Goal: Task Accomplishment & Management: Use online tool/utility

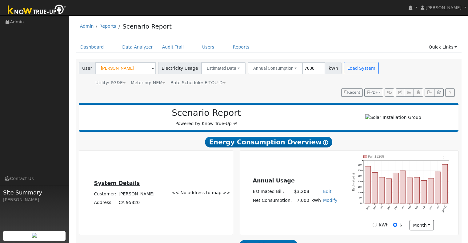
scroll to position [390, 0]
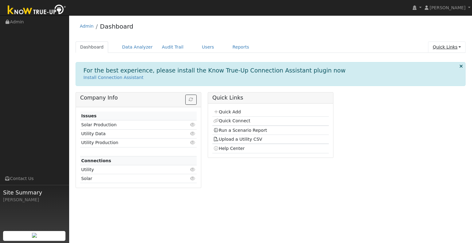
click at [439, 49] on link "Quick Links" at bounding box center [447, 47] width 38 height 11
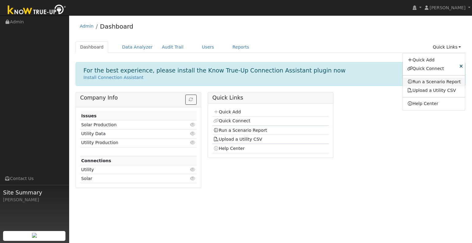
click at [437, 82] on link "Run a Scenario Report" at bounding box center [434, 82] width 62 height 9
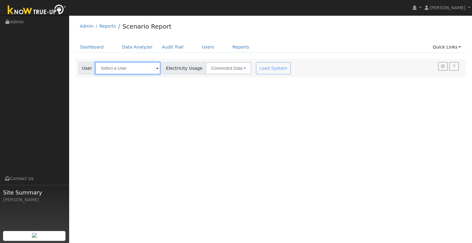
click at [137, 69] on input "text" at bounding box center [127, 68] width 65 height 12
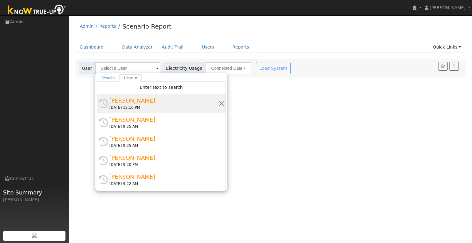
click at [140, 103] on div "[PERSON_NAME]" at bounding box center [163, 101] width 109 height 8
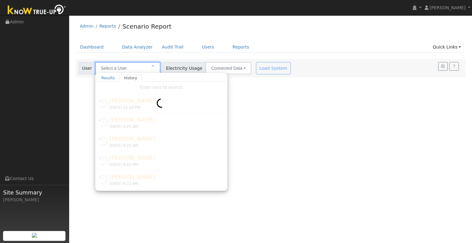
type input "[PERSON_NAME]"
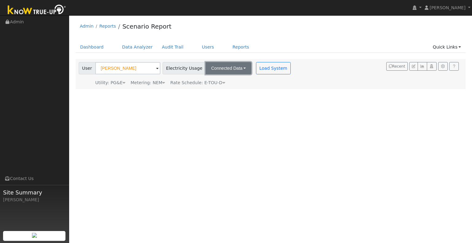
click at [233, 71] on button "Connected Data" at bounding box center [229, 68] width 46 height 12
click at [226, 88] on link "Estimated Data" at bounding box center [229, 90] width 44 height 9
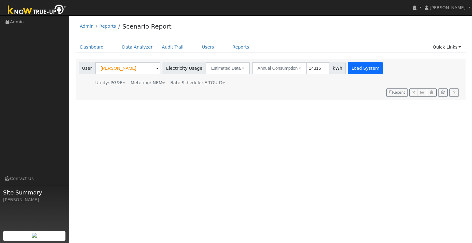
type input "14315"
click at [365, 71] on button "Load System" at bounding box center [365, 68] width 35 height 12
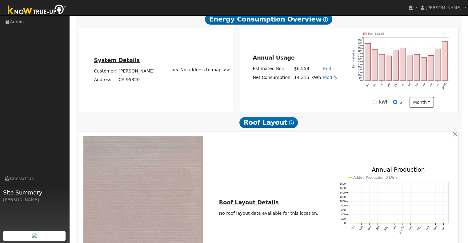
scroll to position [236, 0]
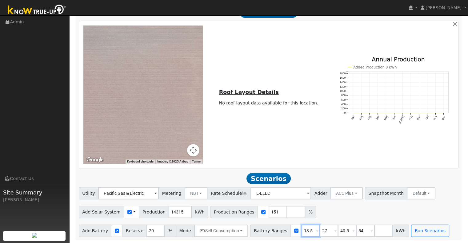
click at [302, 231] on input "13.5" at bounding box center [310, 231] width 18 height 12
type input "27"
type input "40.5"
type input "54"
type input "40.5"
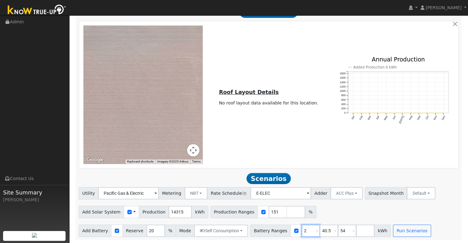
type input "54"
type input "5"
type input "27"
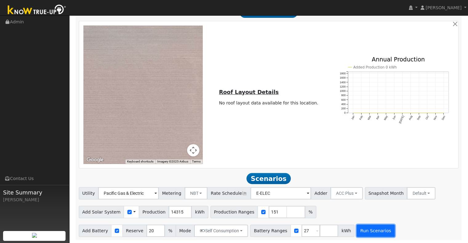
click at [365, 234] on button "Run Scenarios" at bounding box center [375, 231] width 38 height 12
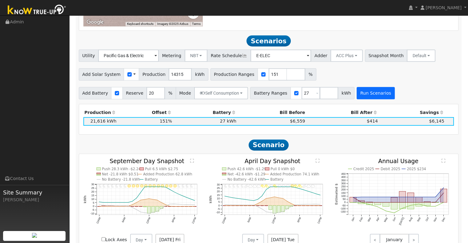
scroll to position [390, 0]
